Goal: Task Accomplishment & Management: Manage account settings

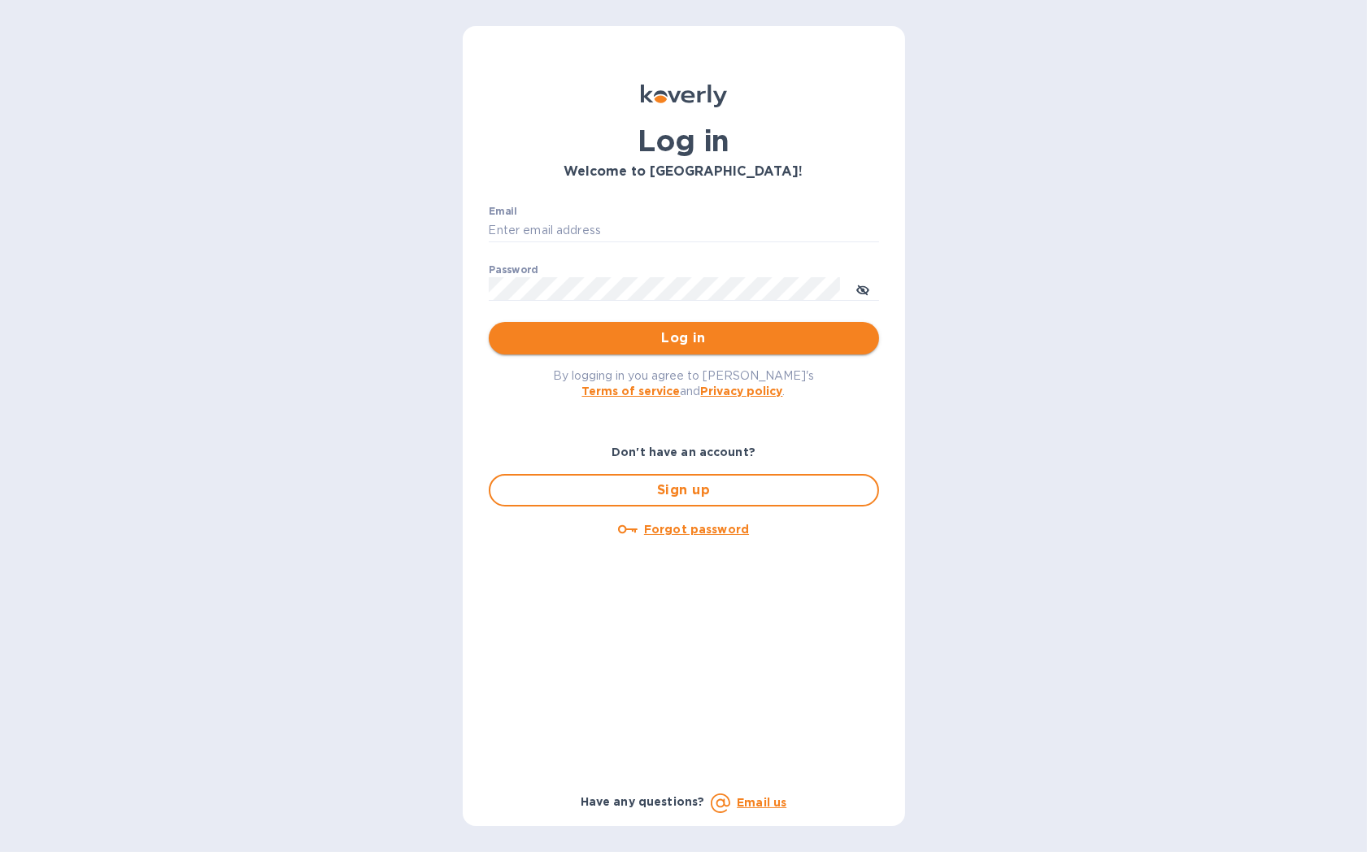
type input "[EMAIL_ADDRESS][DOMAIN_NAME]"
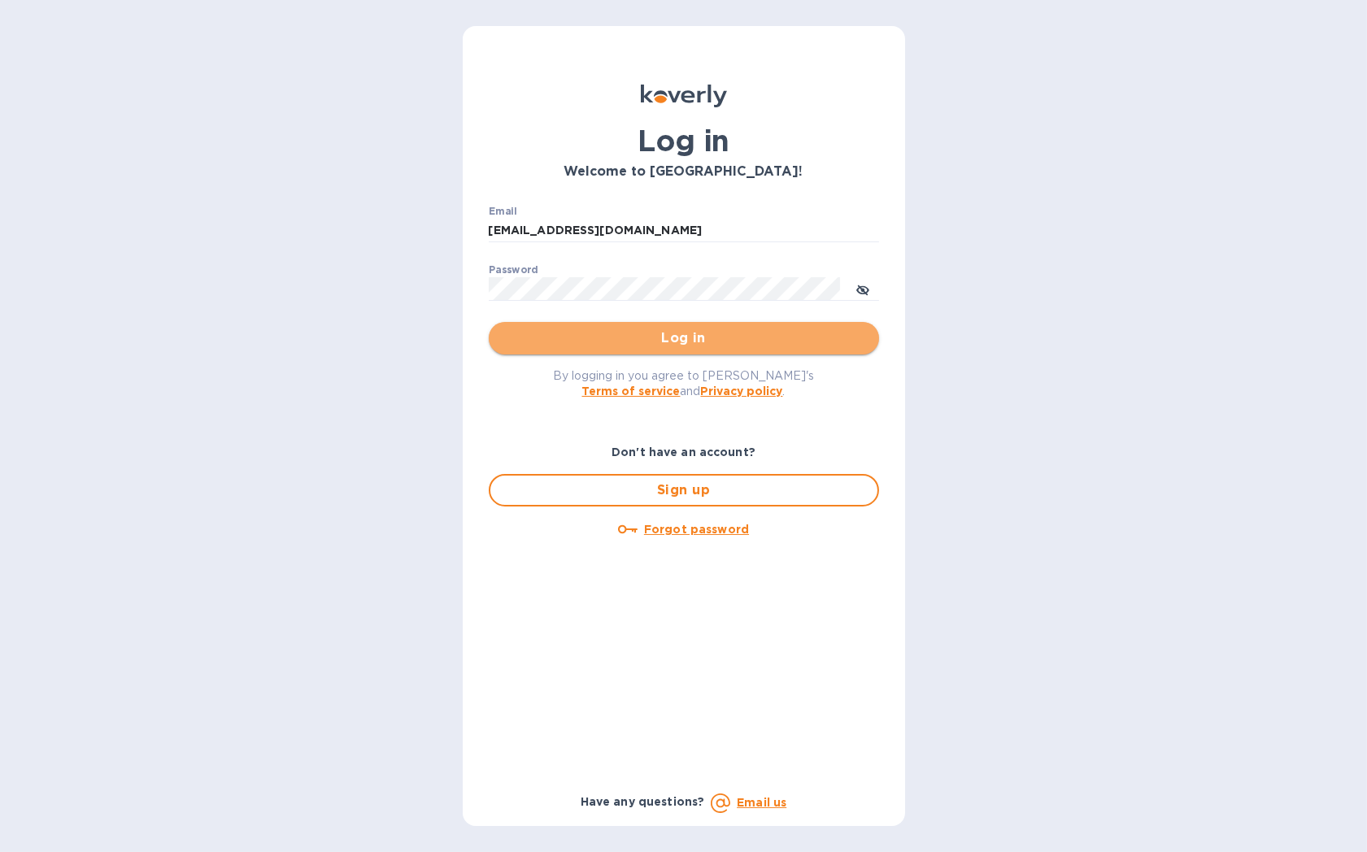
click at [685, 339] on span "Log in" at bounding box center [684, 339] width 364 height 20
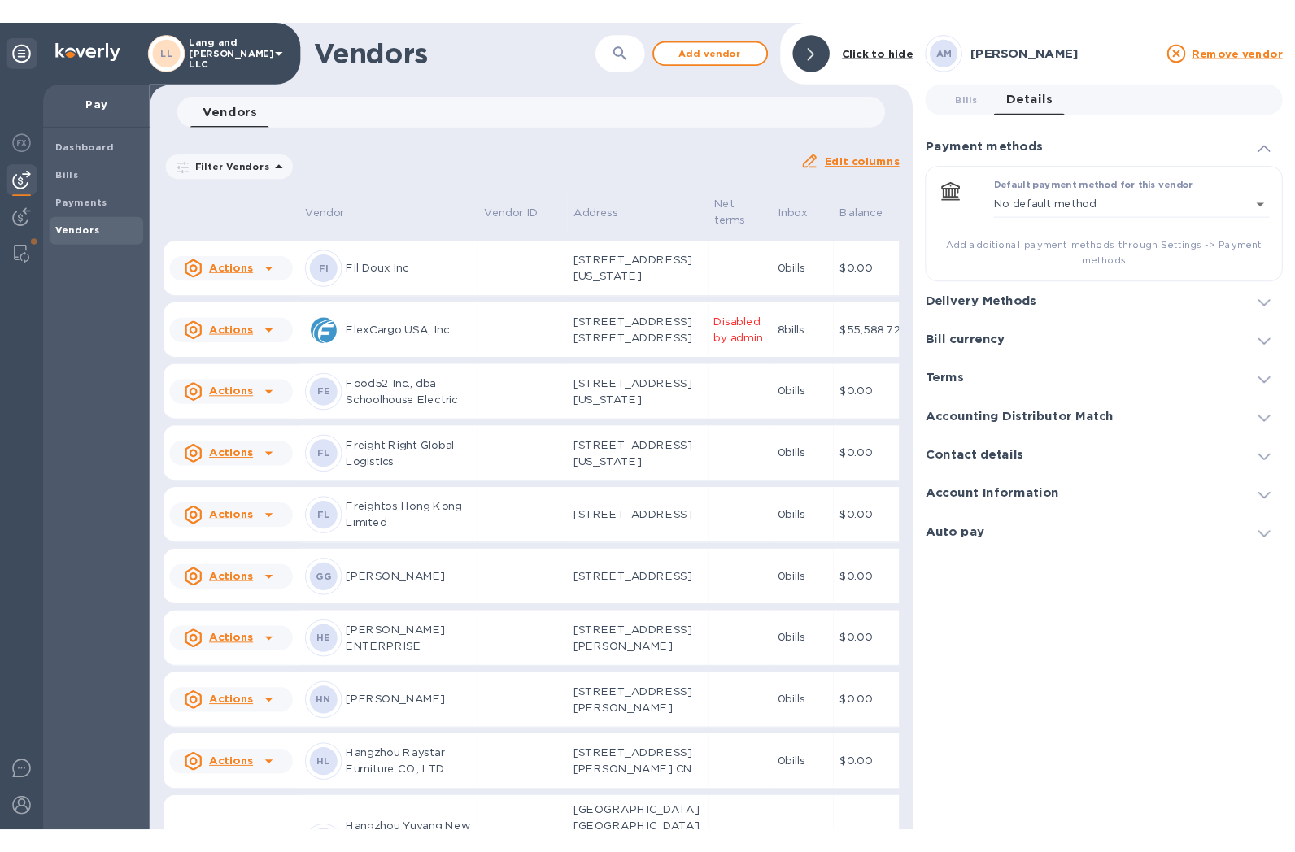
scroll to position [1238, 0]
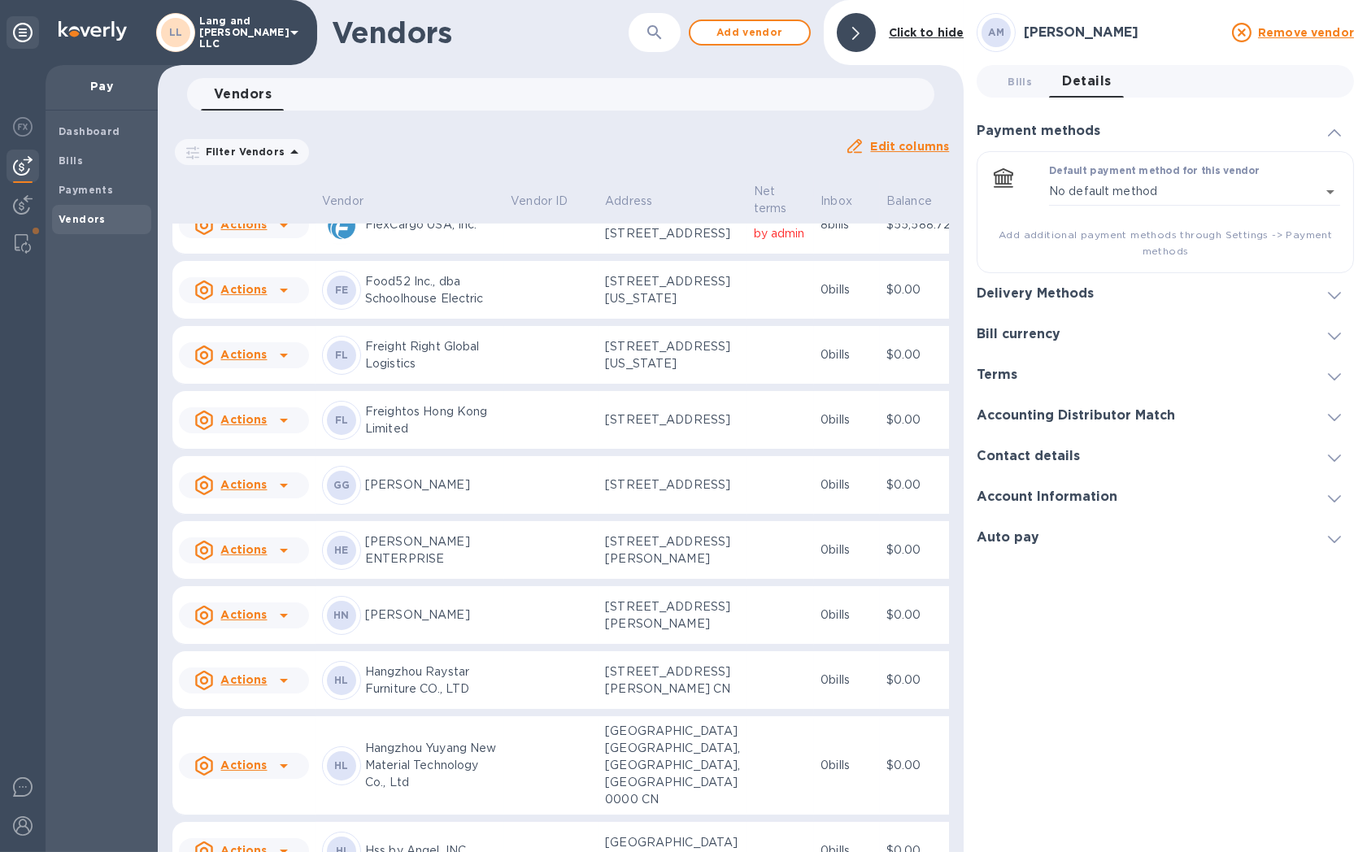
click at [504, 385] on td at bounding box center [551, 355] width 94 height 59
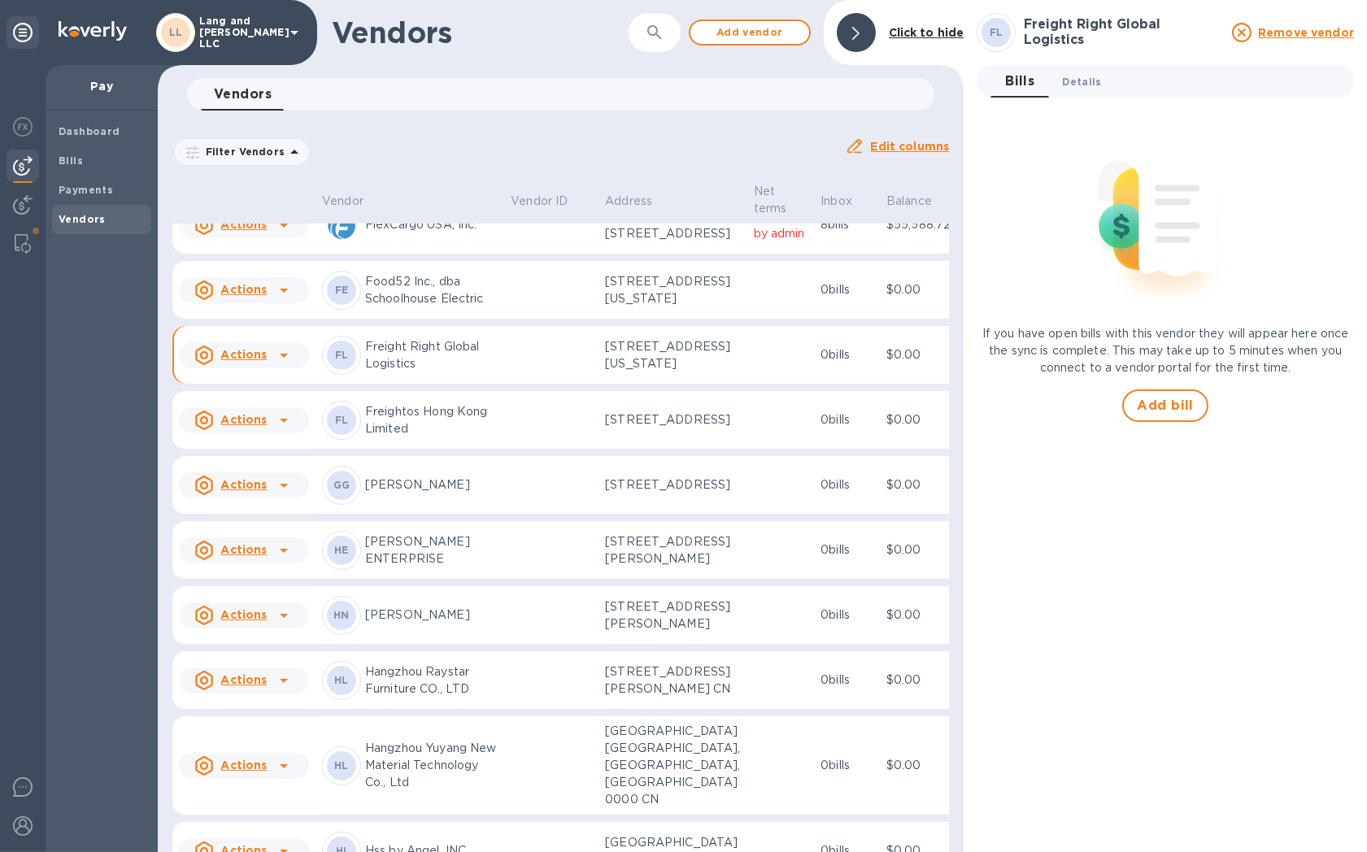
click at [1091, 81] on span "Details 0" at bounding box center [1081, 81] width 39 height 17
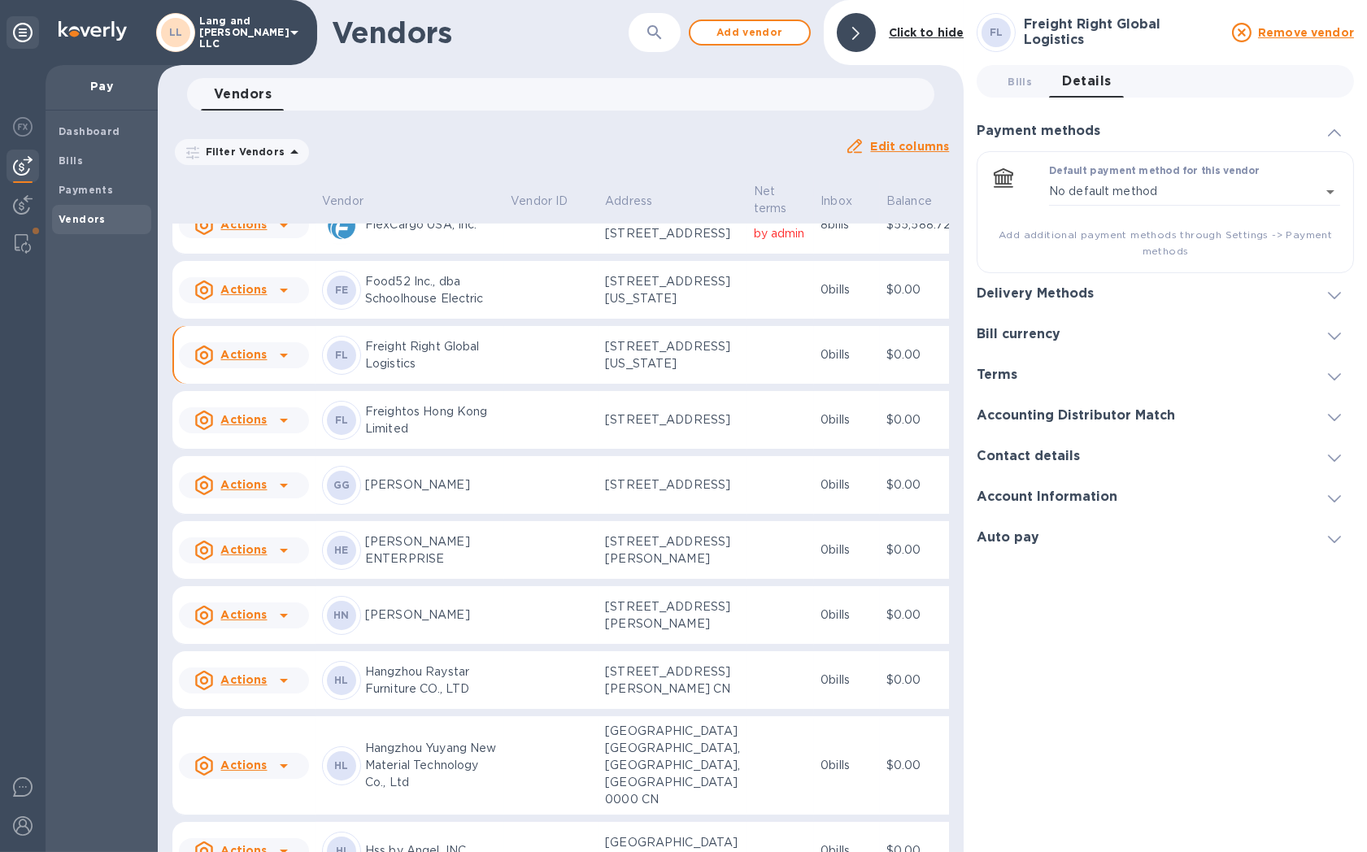
click at [1062, 304] on div "Delivery Methods" at bounding box center [1165, 293] width 377 height 41
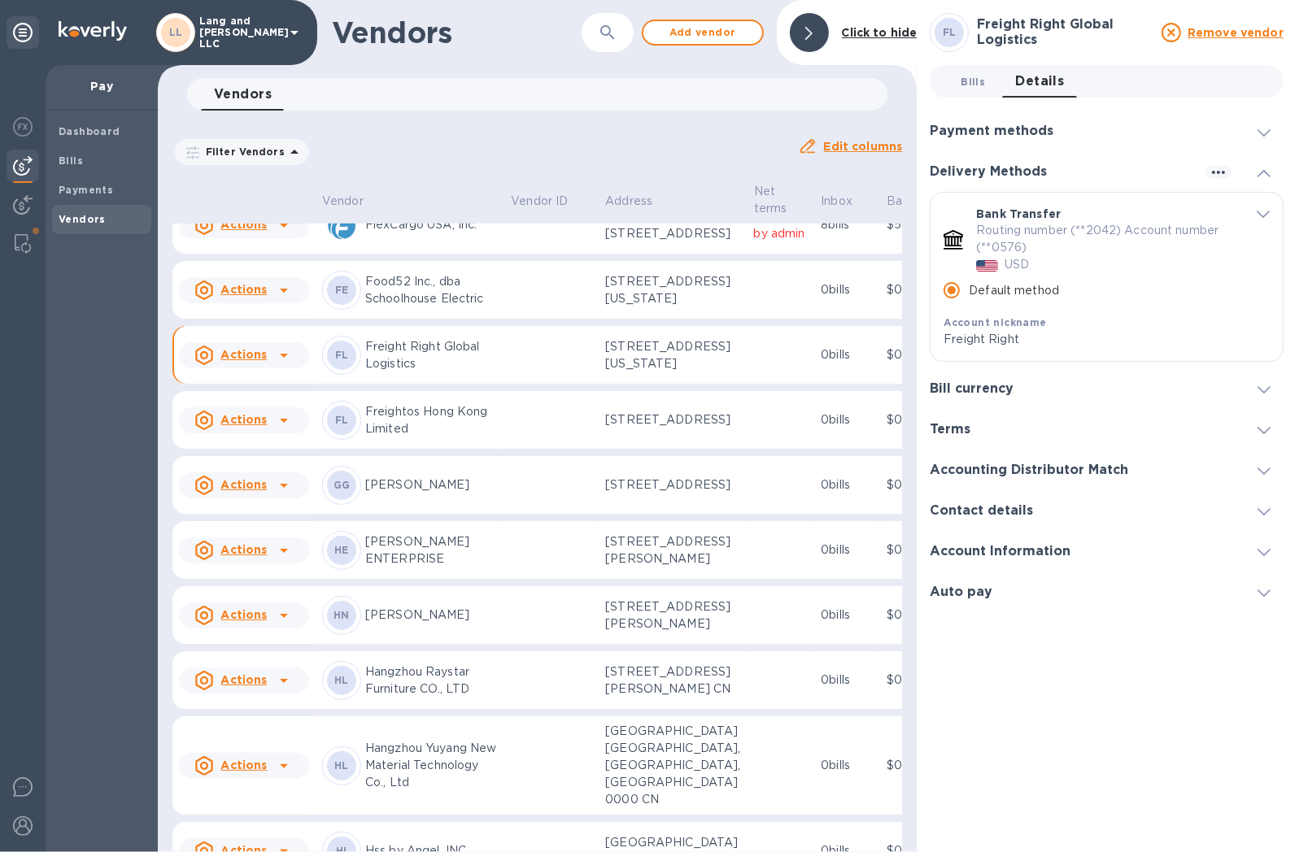
click at [982, 83] on span "Bills 0" at bounding box center [972, 81] width 33 height 17
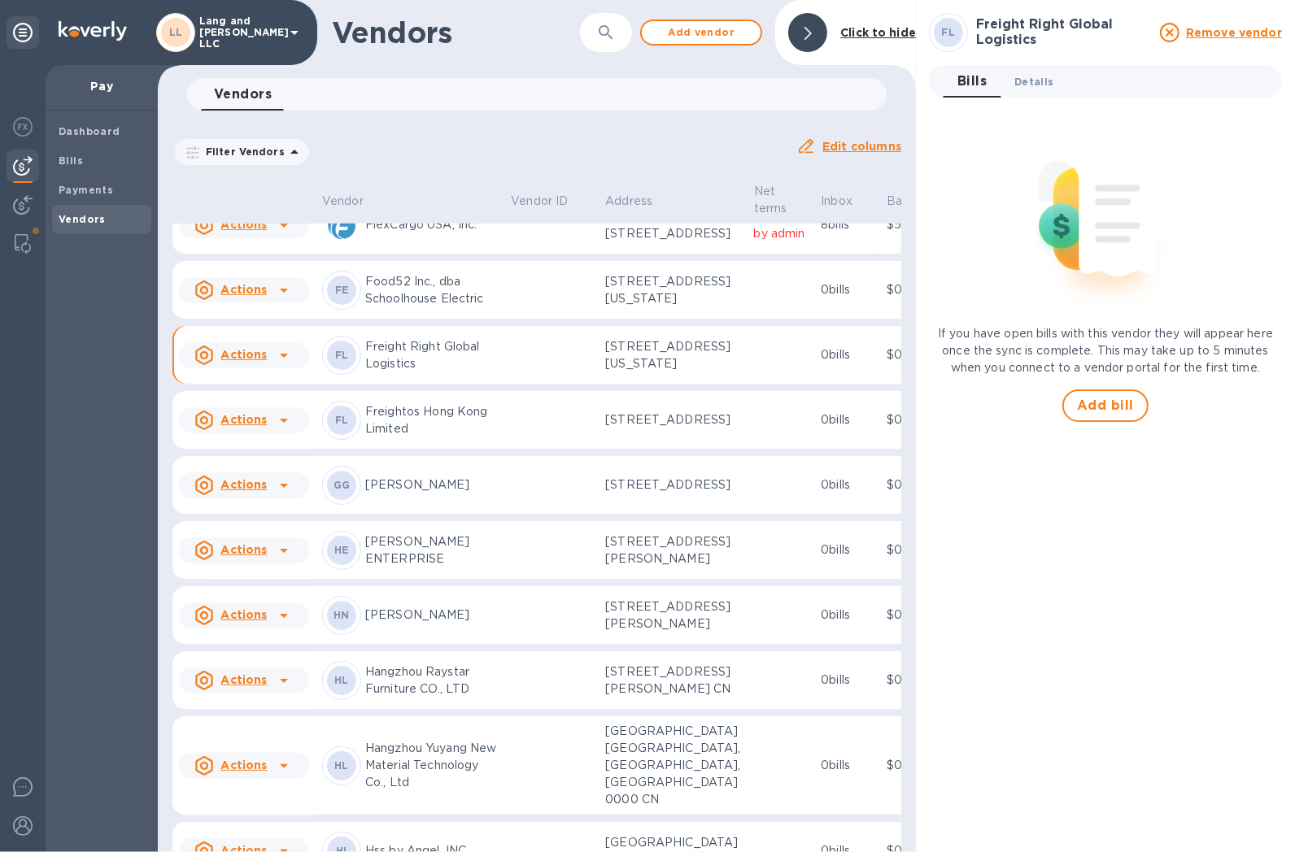
click at [1035, 90] on button "Details 0" at bounding box center [1033, 81] width 65 height 33
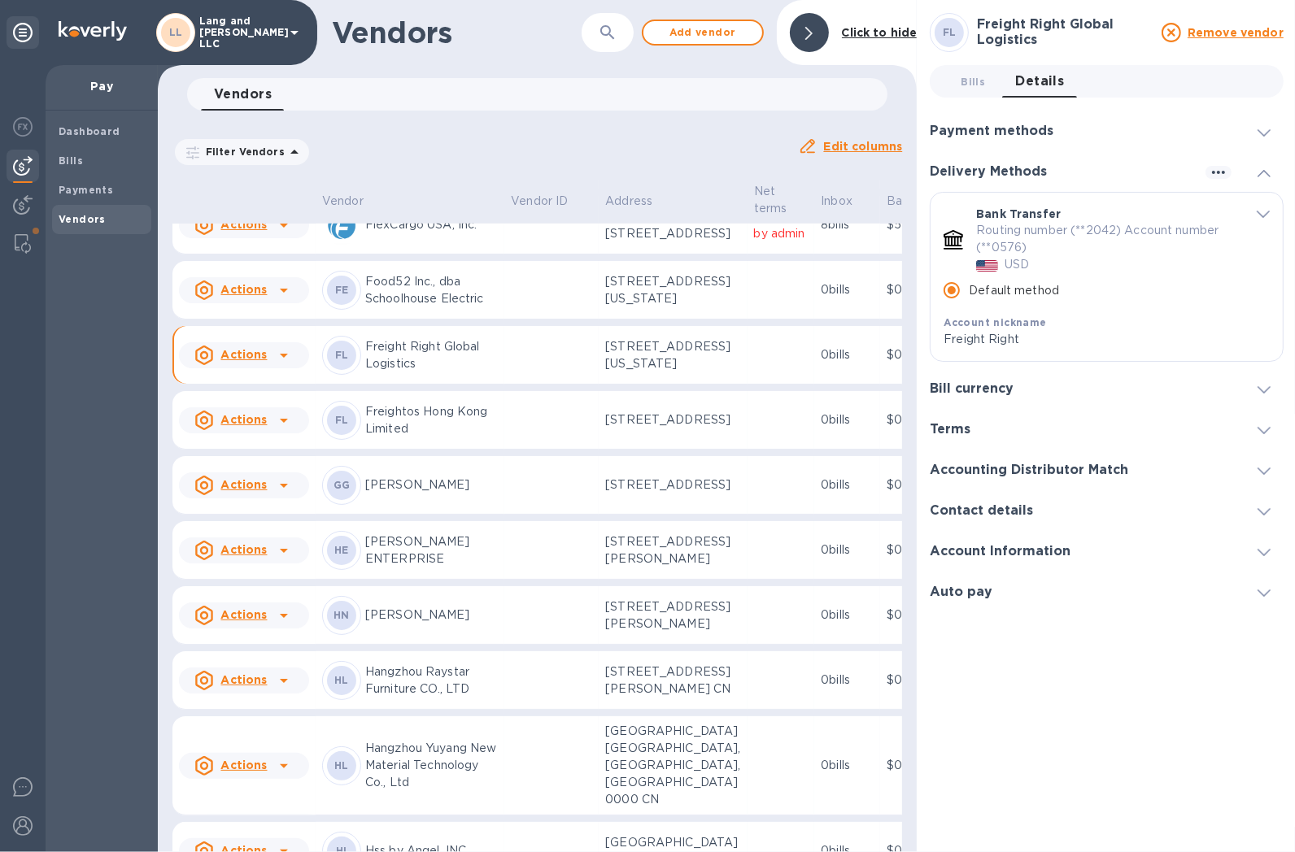
click at [982, 76] on span "Bills 0" at bounding box center [972, 81] width 33 height 17
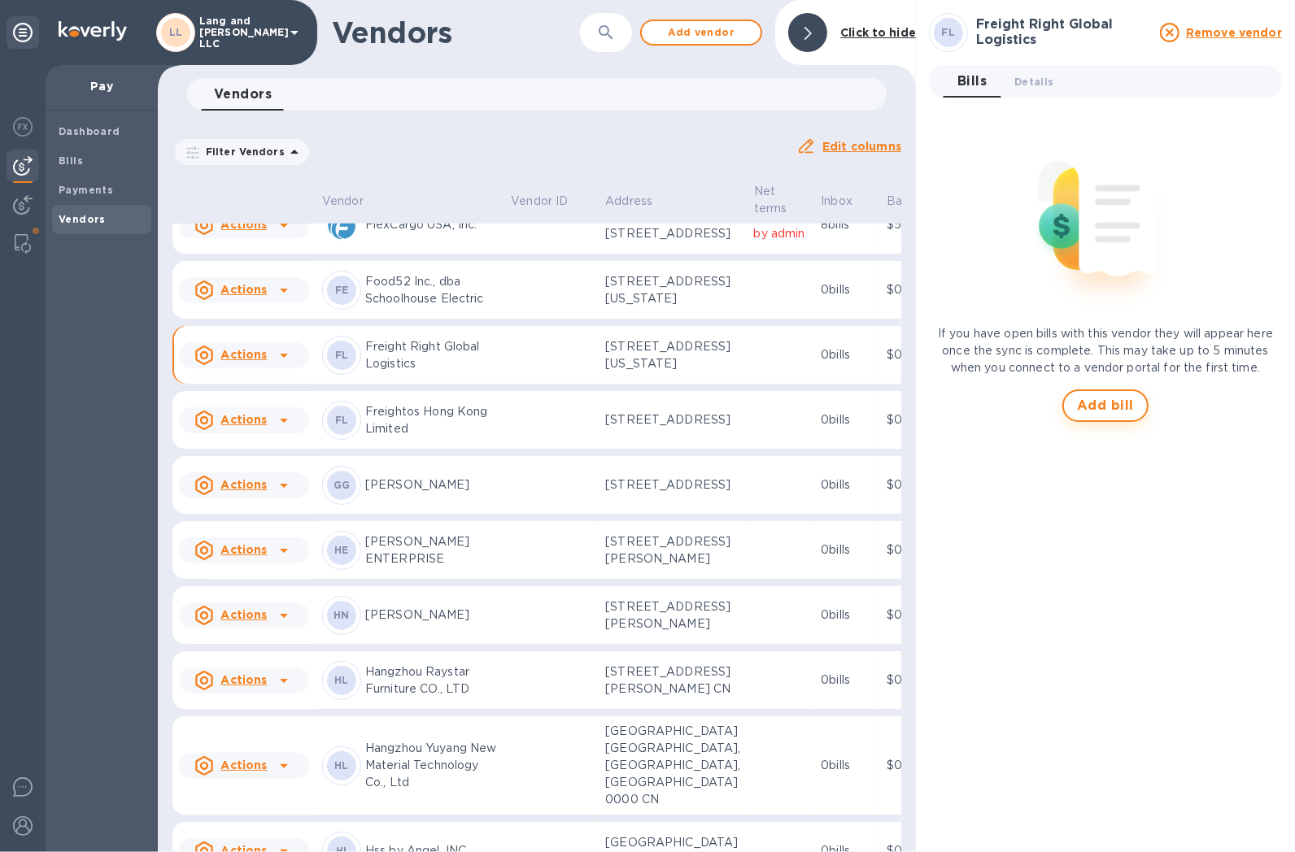
click at [1111, 393] on button "Add bill" at bounding box center [1105, 405] width 86 height 33
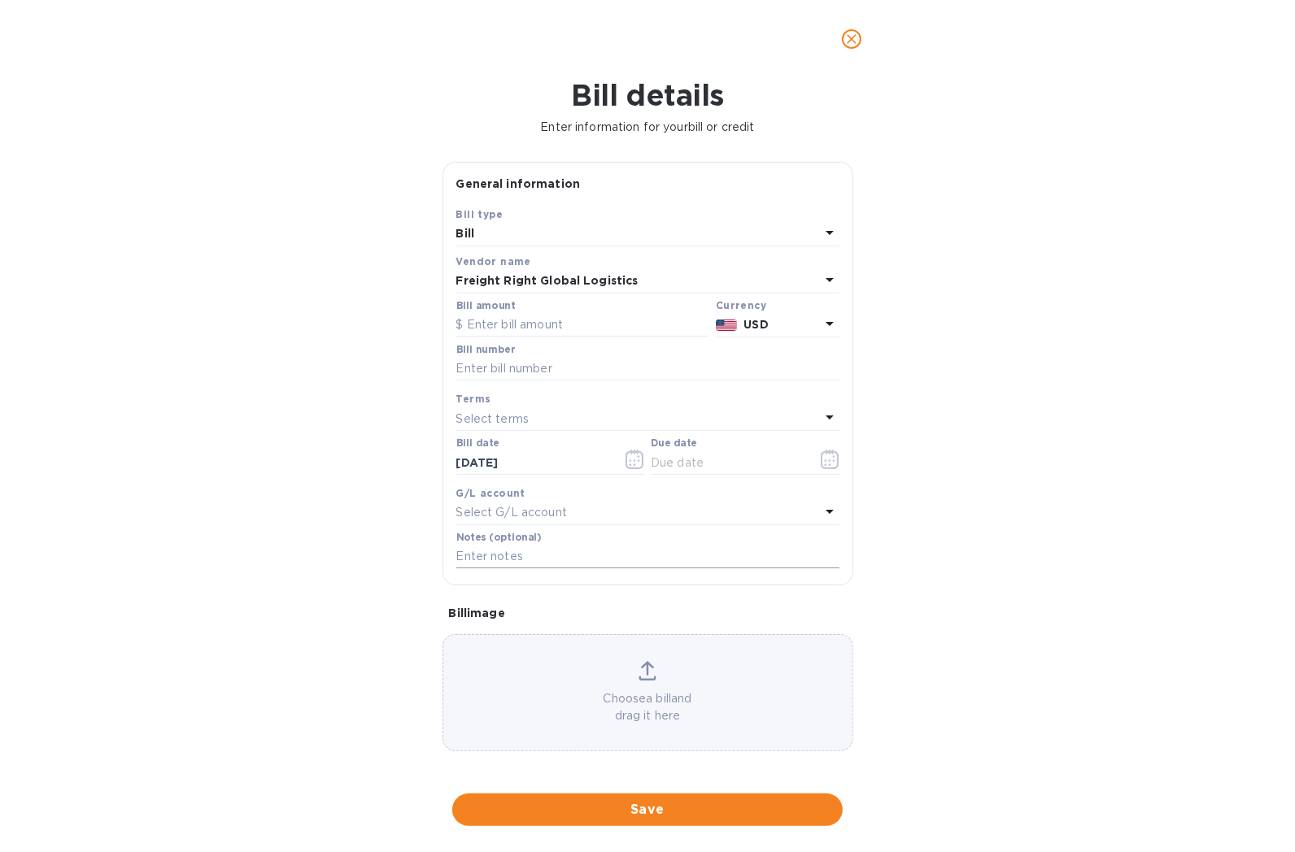
click at [584, 573] on div "Notes (optional)" at bounding box center [647, 552] width 389 height 47
click at [584, 564] on input "text" at bounding box center [647, 557] width 383 height 24
paste input "4479_Freight Right_Air freight for shipment 19"
type input "4479_Freight Right_Air freight for shipment 19"
click at [823, 459] on icon "button" at bounding box center [829, 460] width 19 height 20
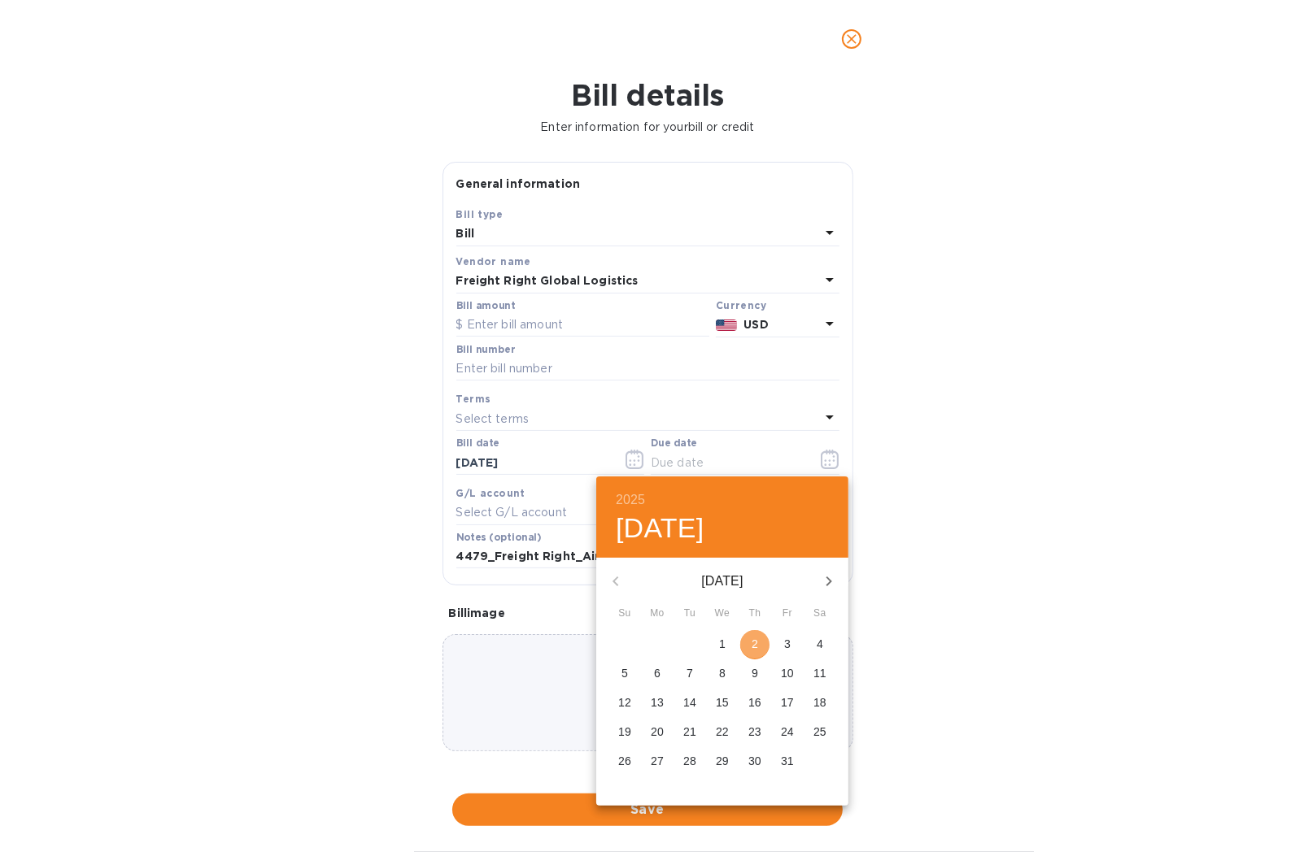
click at [757, 649] on p "2" at bounding box center [754, 644] width 7 height 16
type input "[DATE]"
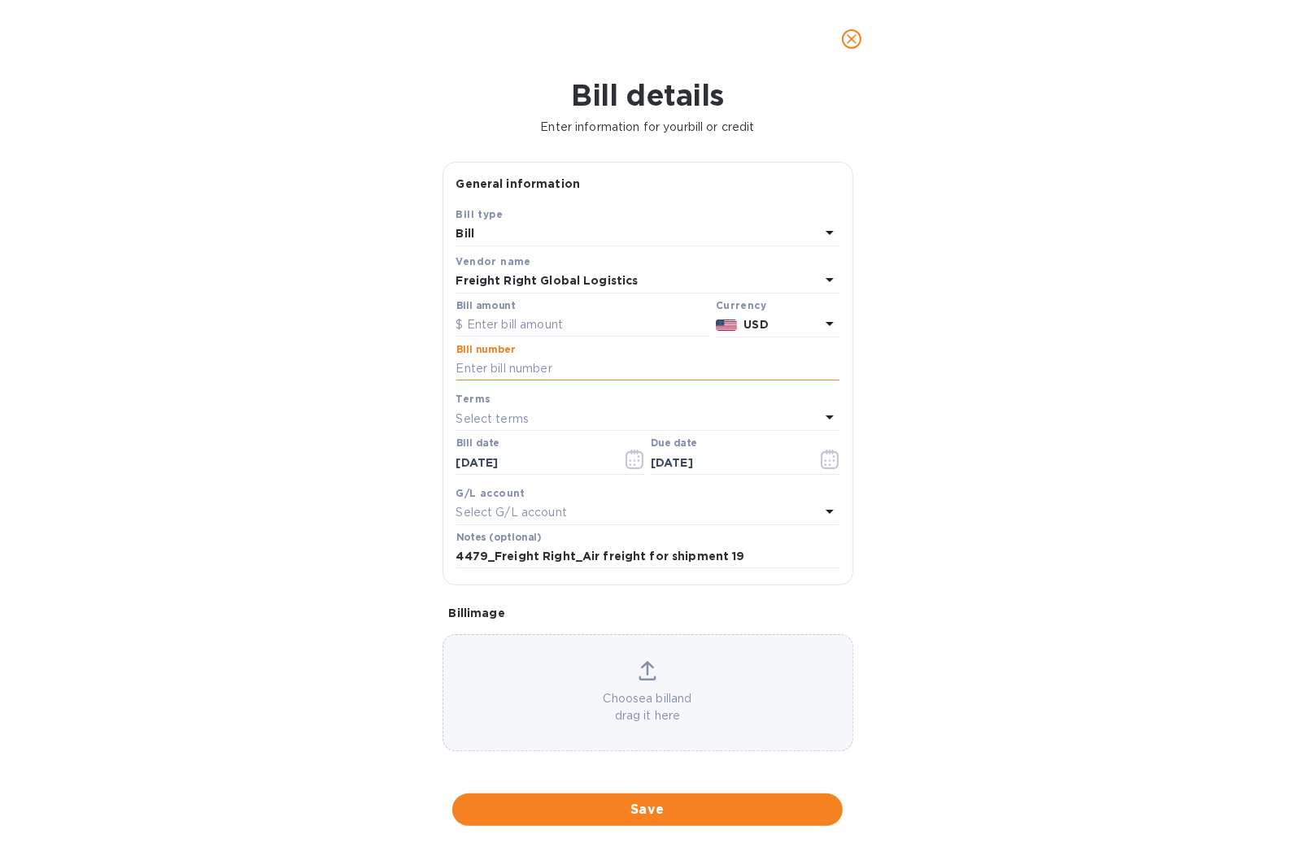
click at [624, 372] on input "text" at bounding box center [647, 369] width 383 height 24
type input "4479"
click at [608, 310] on div "Bill amount" at bounding box center [582, 318] width 253 height 37
click at [602, 332] on input "text" at bounding box center [582, 325] width 253 height 24
type input "5"
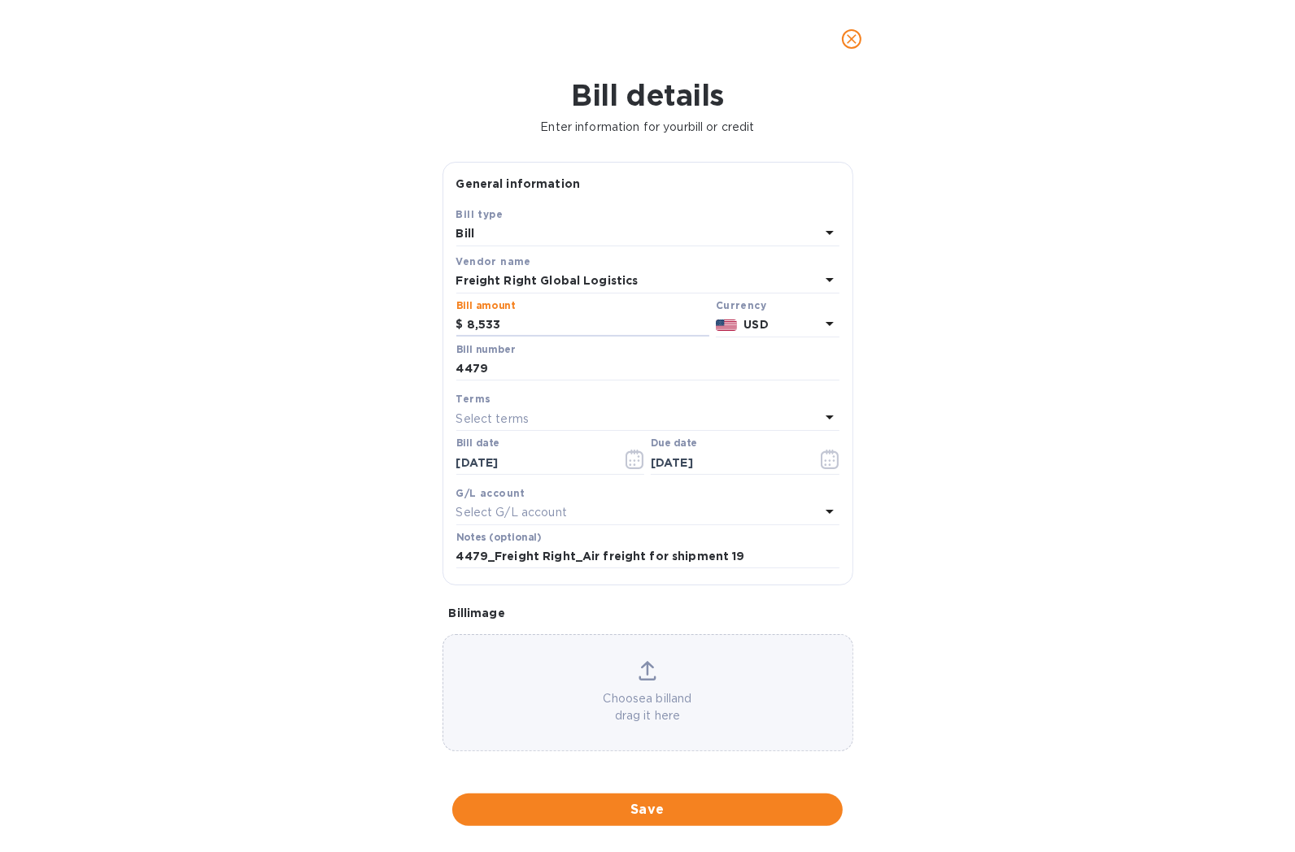
type input "8,533"
click at [293, 388] on div "Bill details Enter information for your bill or credit General information Save…" at bounding box center [647, 465] width 1295 height 774
click at [575, 510] on div "Select G/L account" at bounding box center [637, 513] width 363 height 23
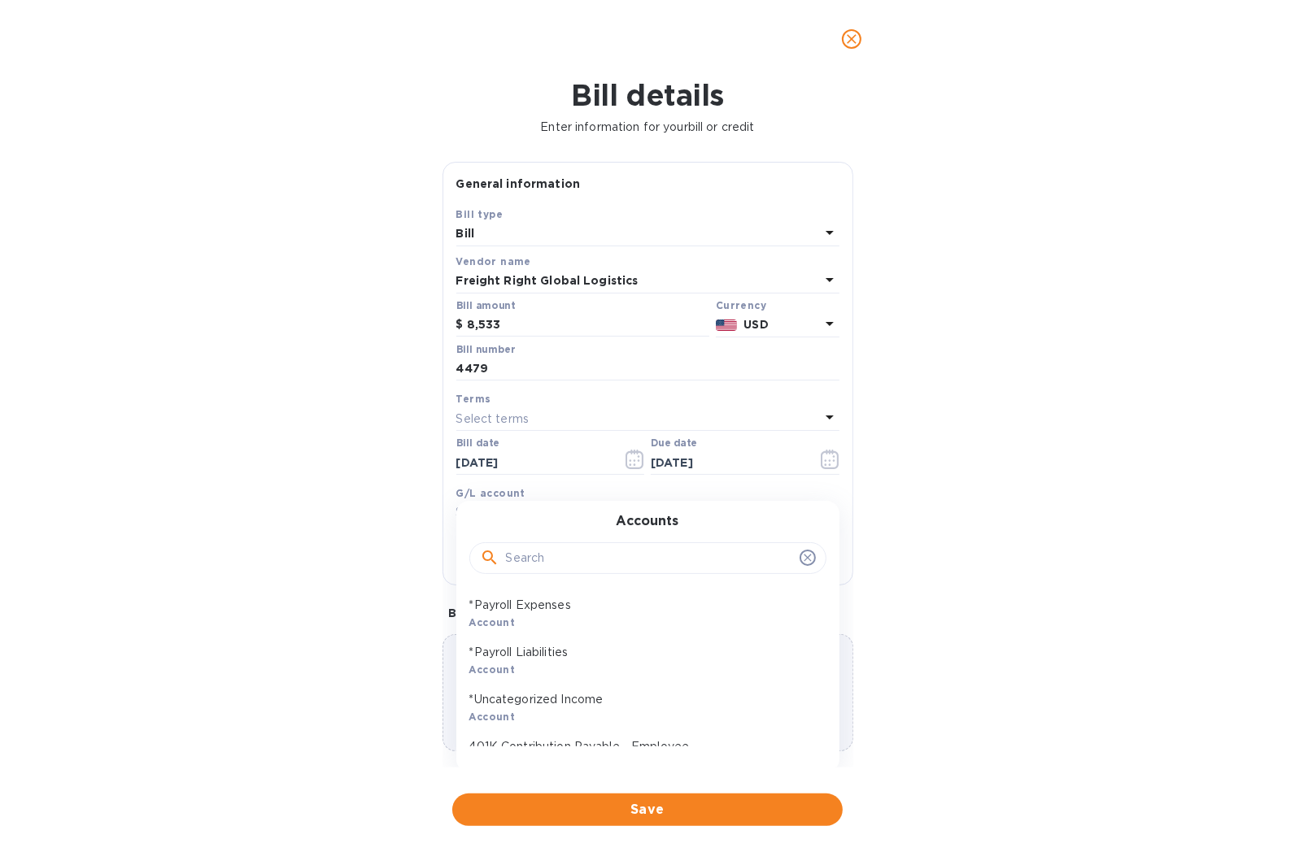
click at [573, 568] on input "text" at bounding box center [649, 558] width 287 height 24
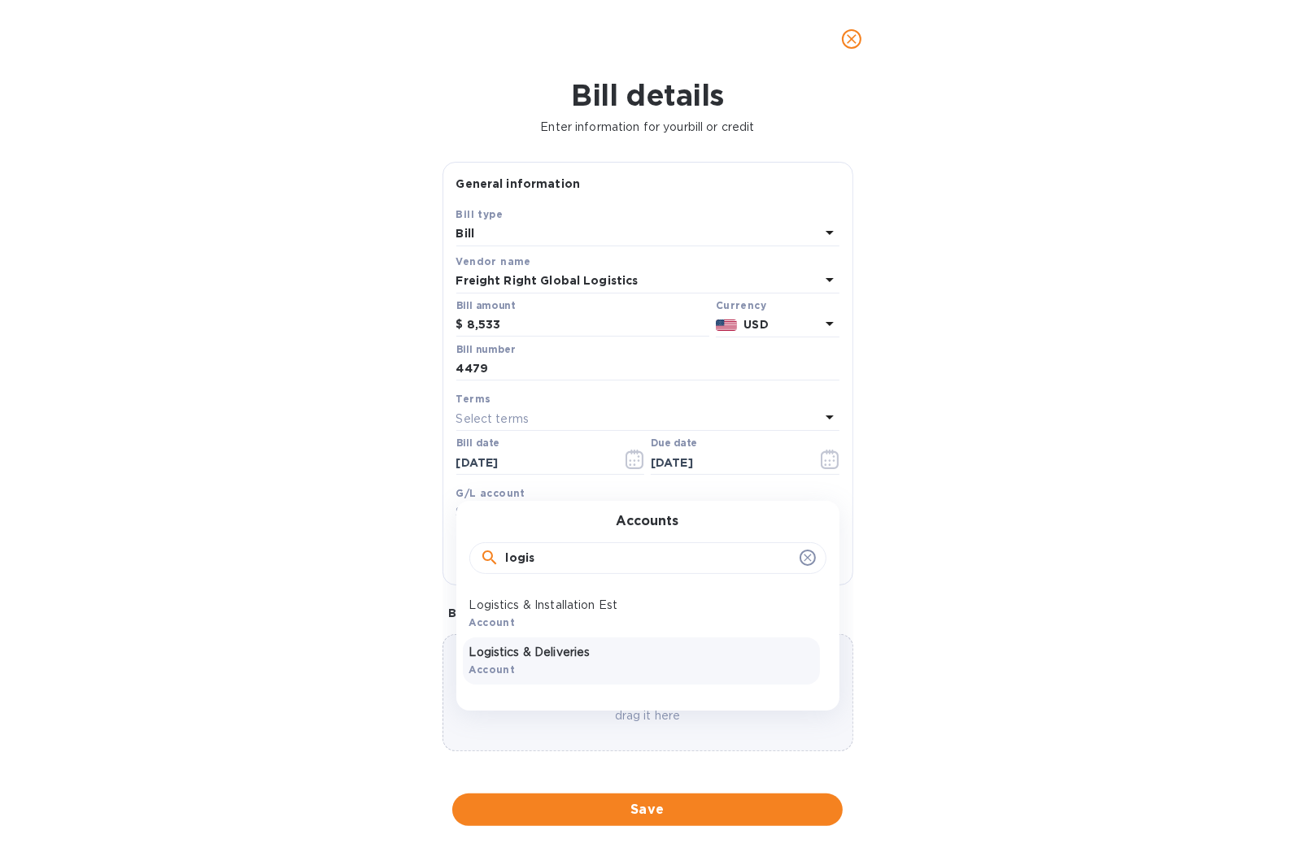
type input "logis"
click at [570, 651] on p "Logistics & Deliveries" at bounding box center [641, 652] width 344 height 17
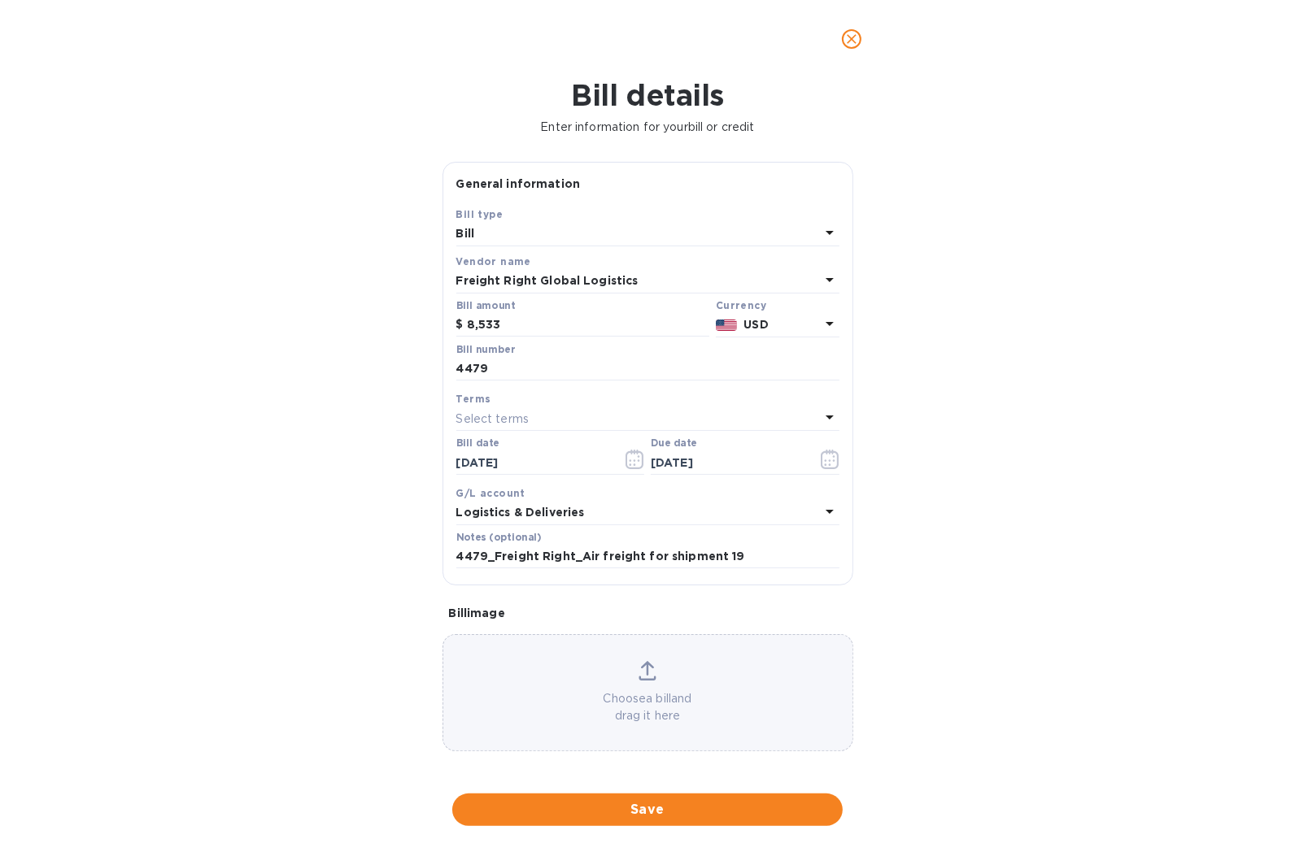
click at [190, 454] on div "Bill details Enter information for your bill or credit General information Save…" at bounding box center [647, 465] width 1295 height 774
click at [620, 814] on span "Save" at bounding box center [647, 810] width 364 height 20
